Goal: Communication & Community: Answer question/provide support

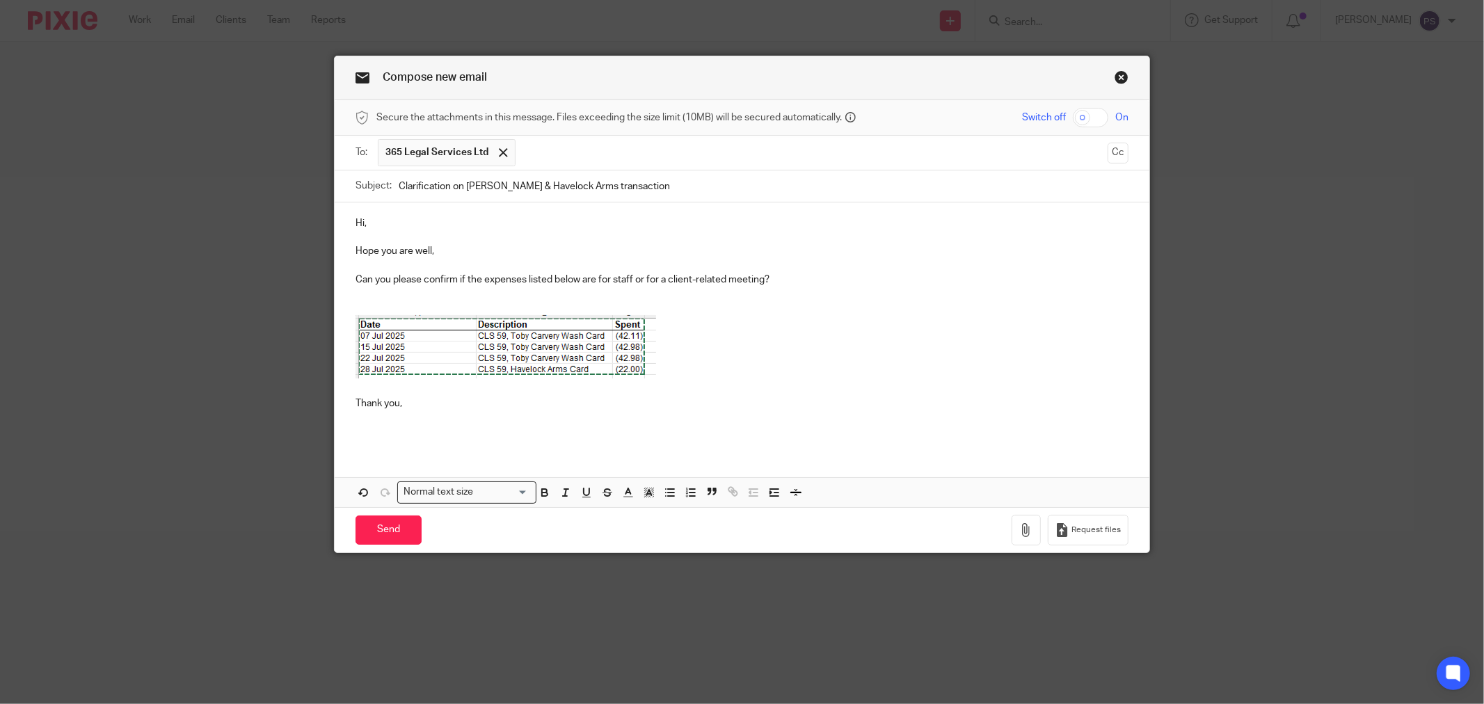
click at [1101, 317] on p at bounding box center [742, 349] width 773 height 68
click at [732, 372] on p at bounding box center [742, 349] width 773 height 68
click at [473, 387] on p at bounding box center [742, 390] width 773 height 14
click at [468, 398] on p "Thank you," at bounding box center [742, 404] width 773 height 14
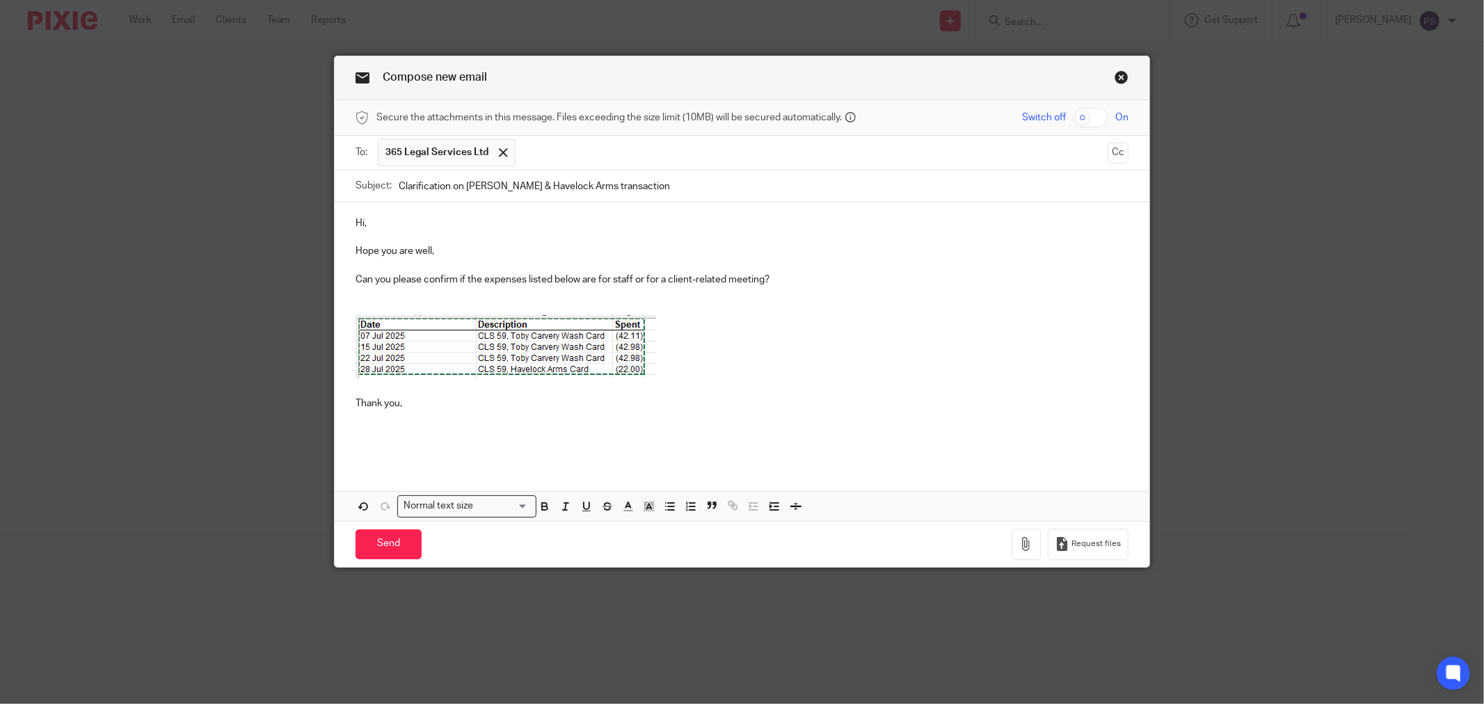
click at [544, 407] on p "Thank you," at bounding box center [742, 404] width 773 height 14
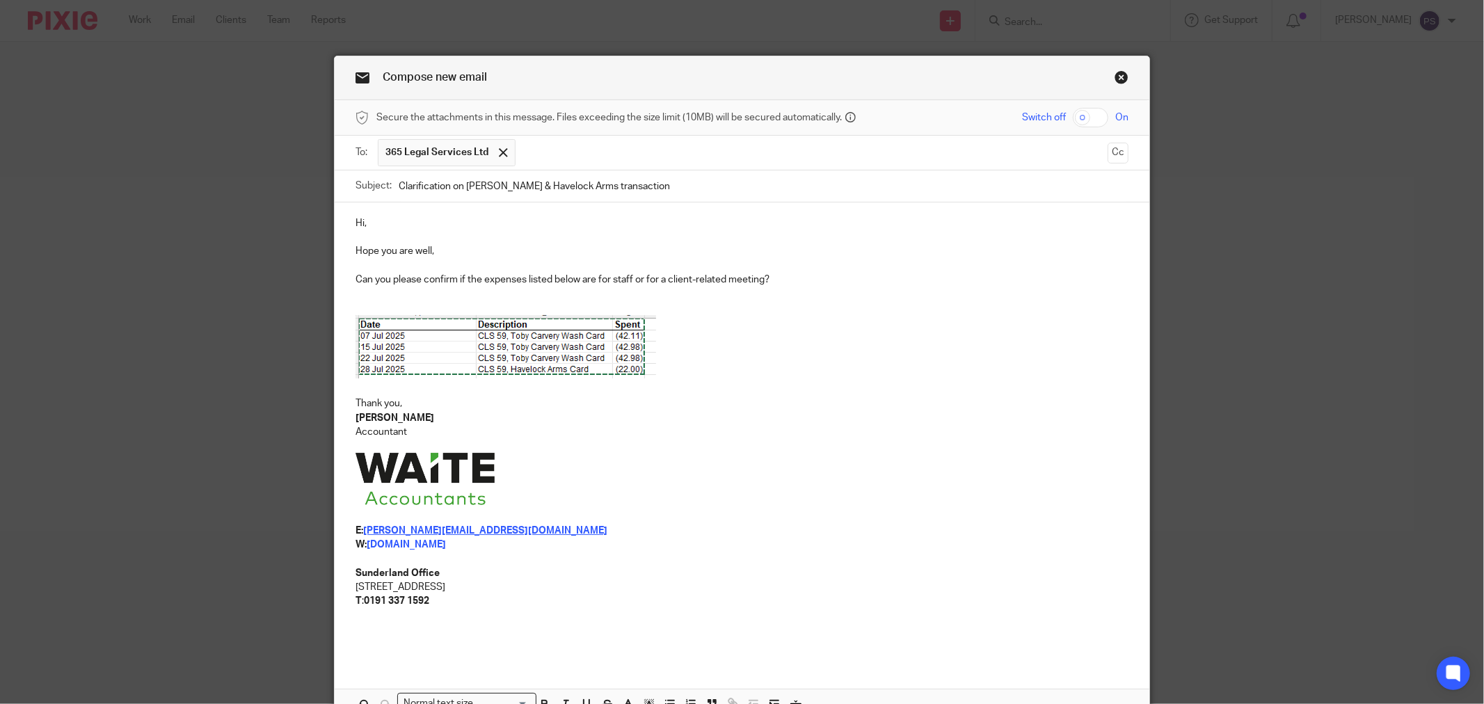
click at [649, 436] on p "Accountant" at bounding box center [742, 432] width 773 height 14
click at [753, 462] on p at bounding box center [742, 481] width 773 height 56
click at [457, 258] on p "Hope you are well," at bounding box center [742, 251] width 773 height 14
click at [686, 427] on p "Accountant" at bounding box center [742, 432] width 773 height 14
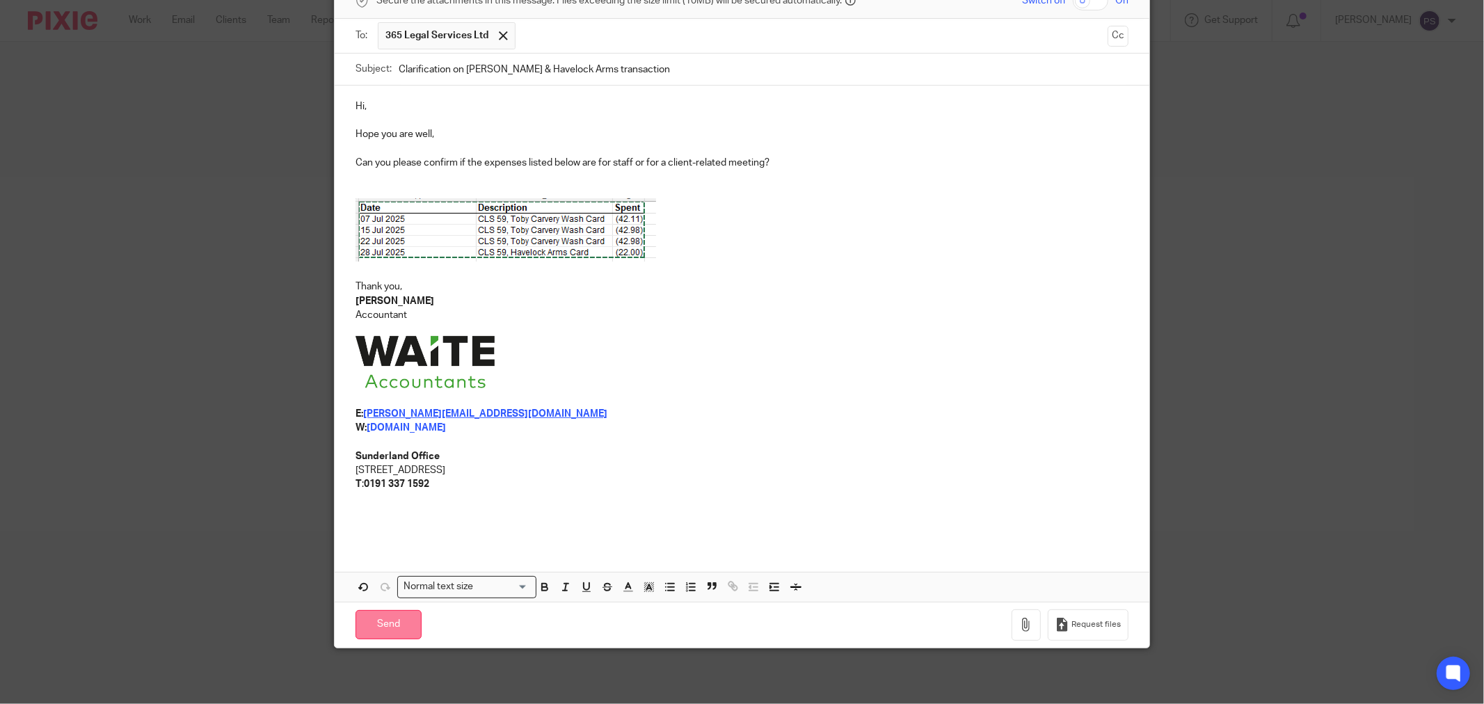
click at [390, 621] on input "Send" at bounding box center [389, 625] width 66 height 30
